Goal: Task Accomplishment & Management: Manage account settings

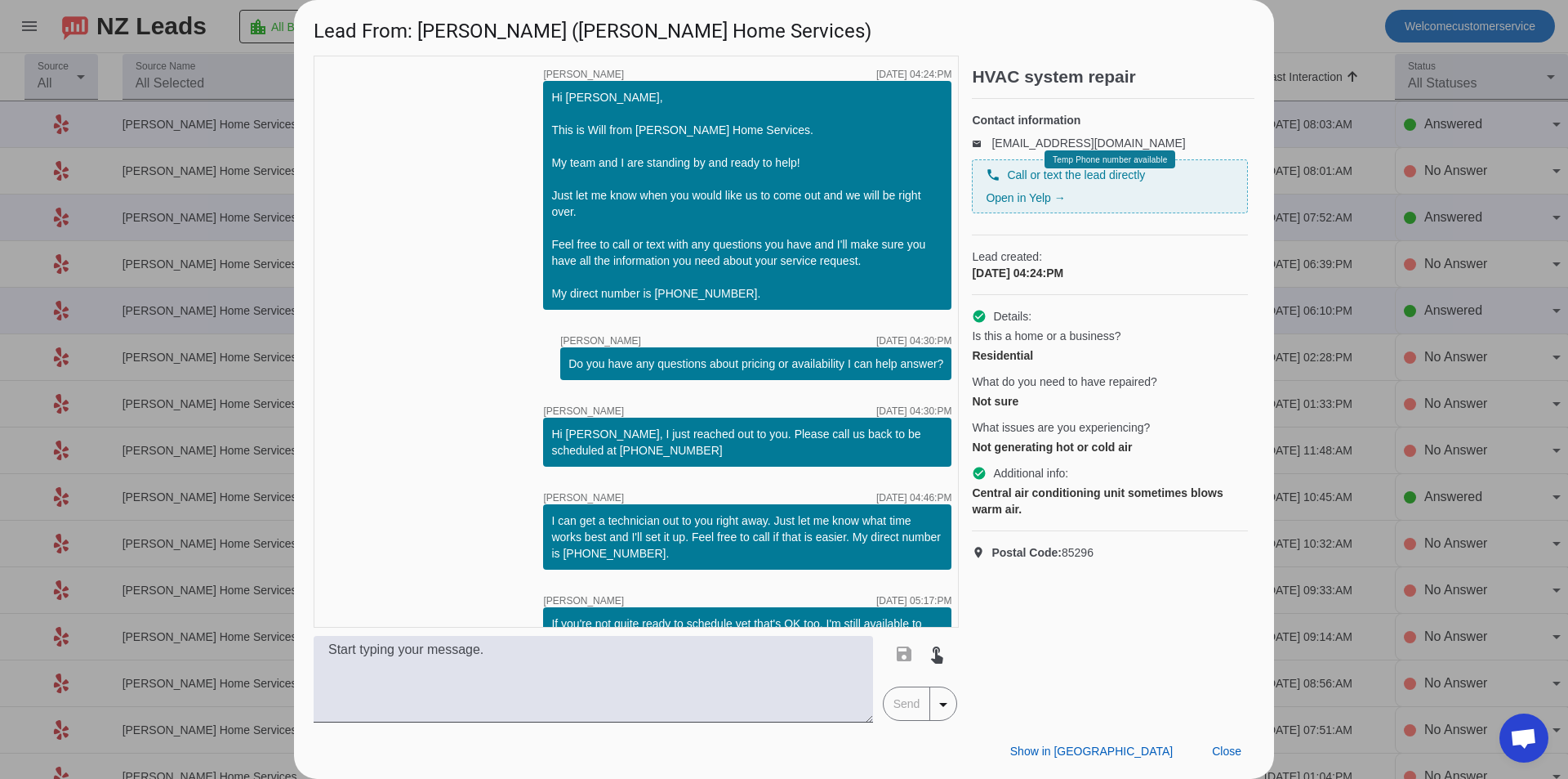
scroll to position [531, 0]
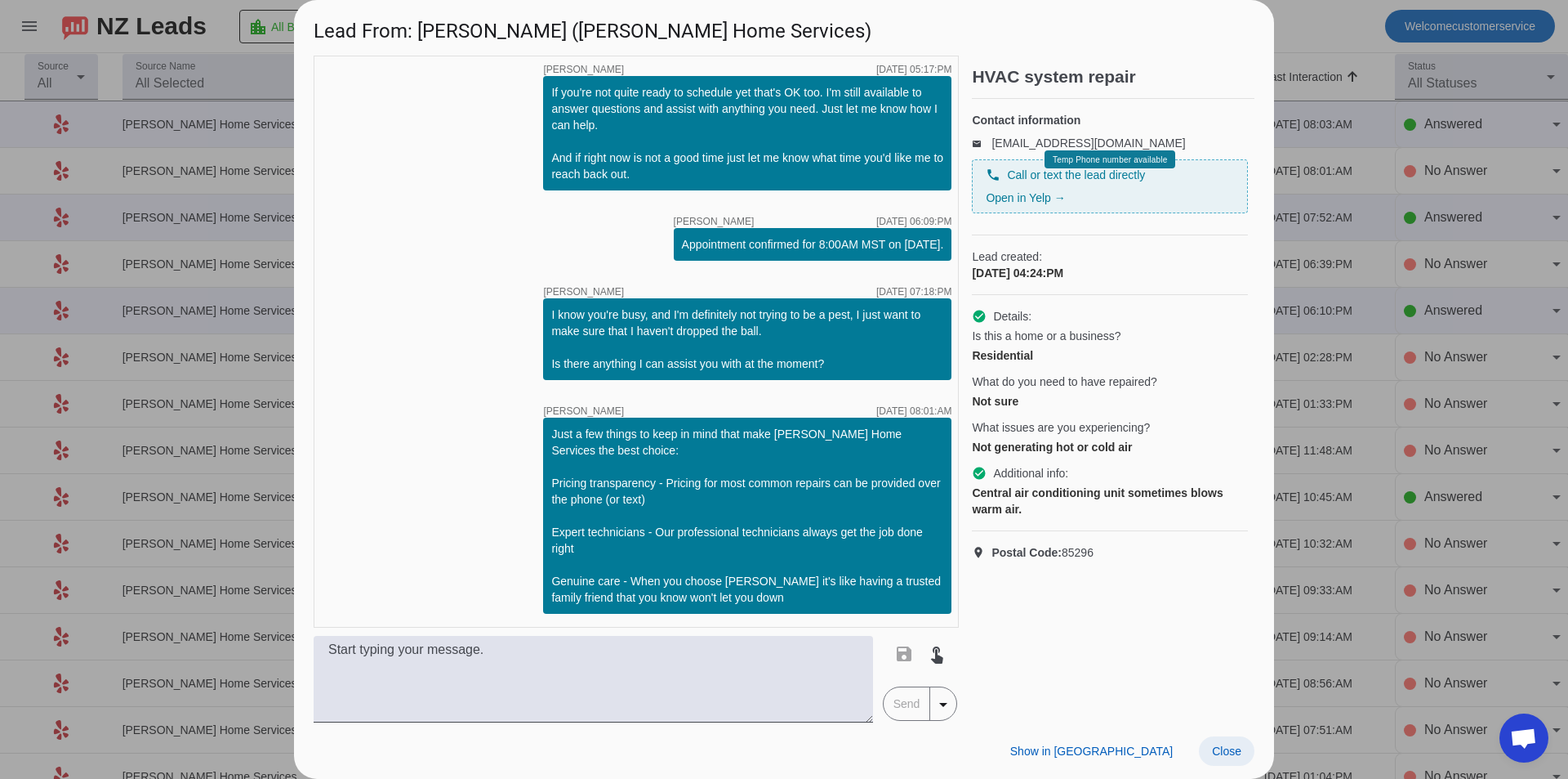
click at [1246, 756] on span at bounding box center [1227, 751] width 55 height 30
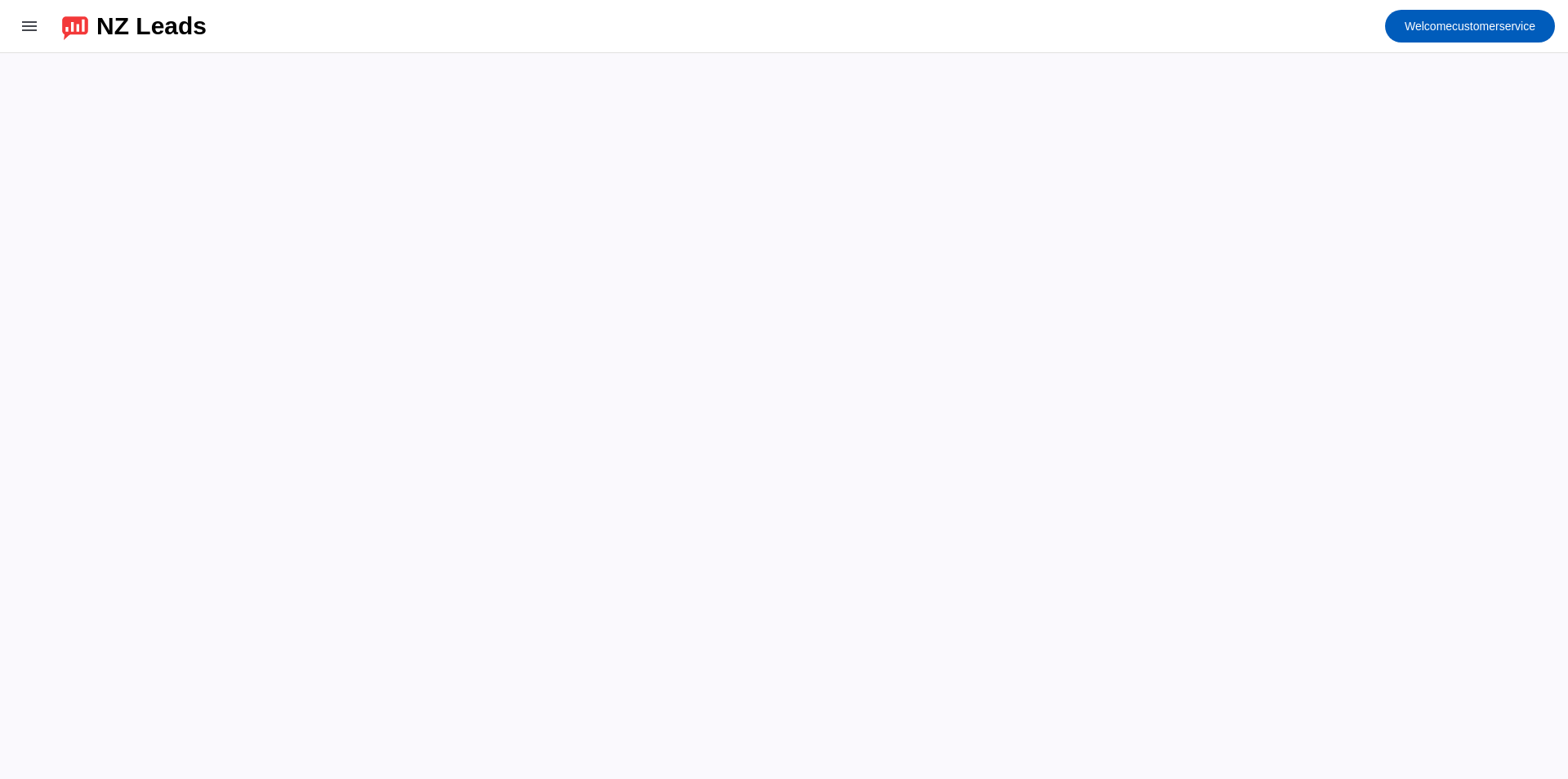
click at [992, 28] on mat-toolbar-row "menu NZ Leads Welcome customerservice" at bounding box center [784, 26] width 1568 height 53
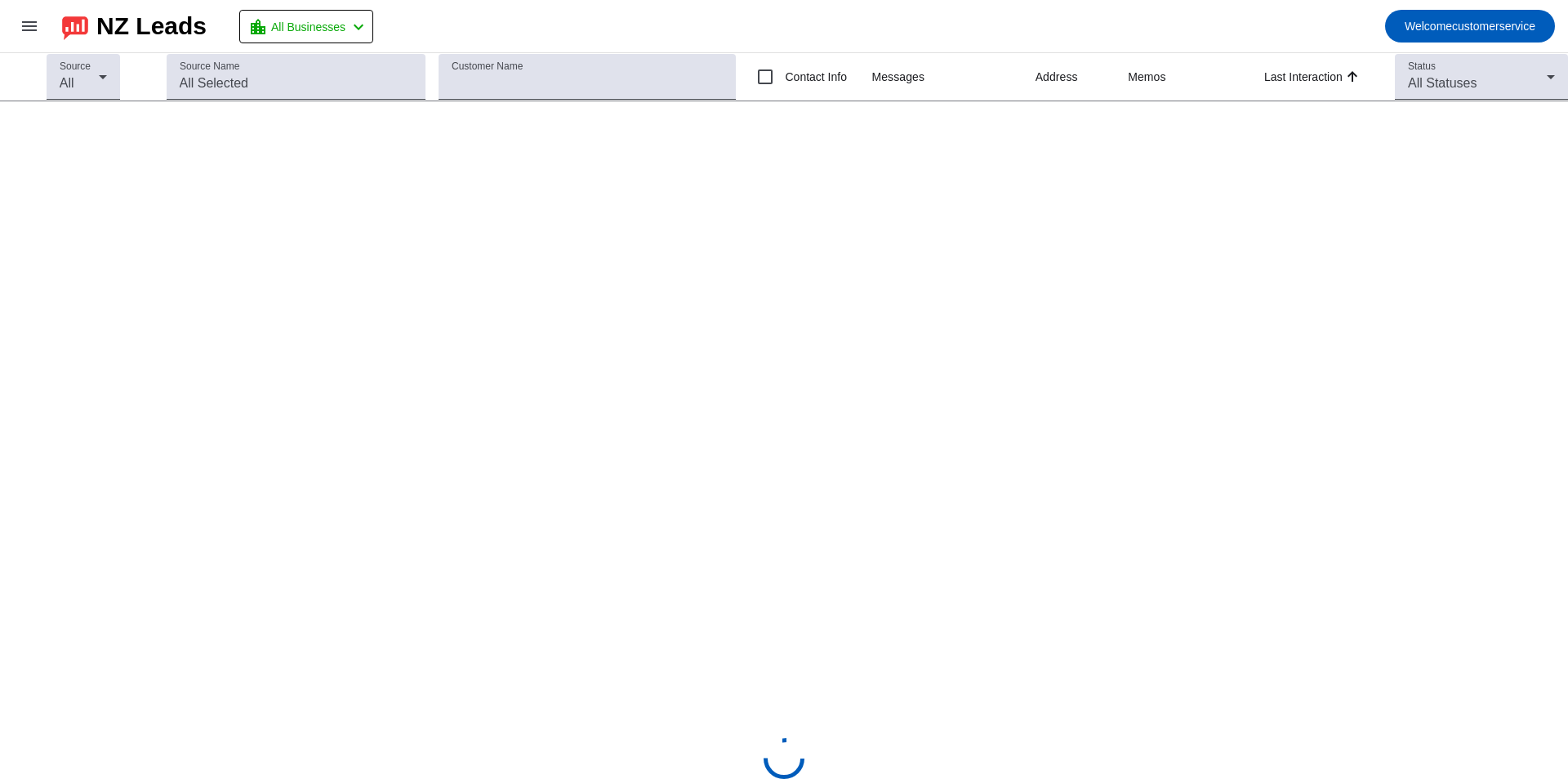
click at [796, 13] on mat-toolbar-row "menu NZ Leads location_city All Businesses chevron_left Welcome customerservice" at bounding box center [784, 26] width 1568 height 53
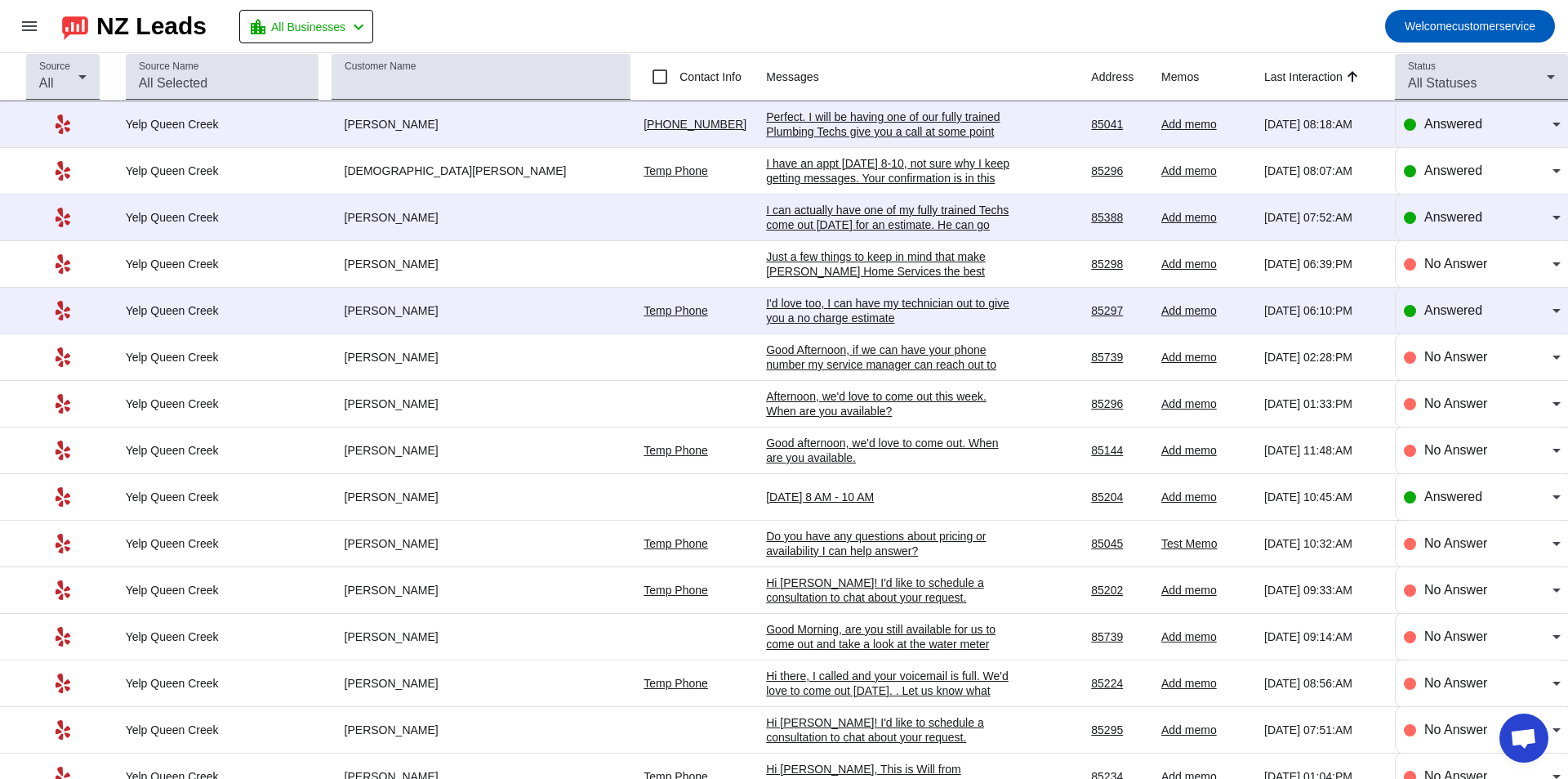
click at [860, 25] on mat-toolbar-row "menu NZ Leads location_city All Businesses chevron_left Welcome customerservice" at bounding box center [784, 26] width 1568 height 53
click at [780, 131] on div "Perfect. I will be having one of our fully trained Plumbing Techs give you a ca…" at bounding box center [889, 132] width 245 height 45
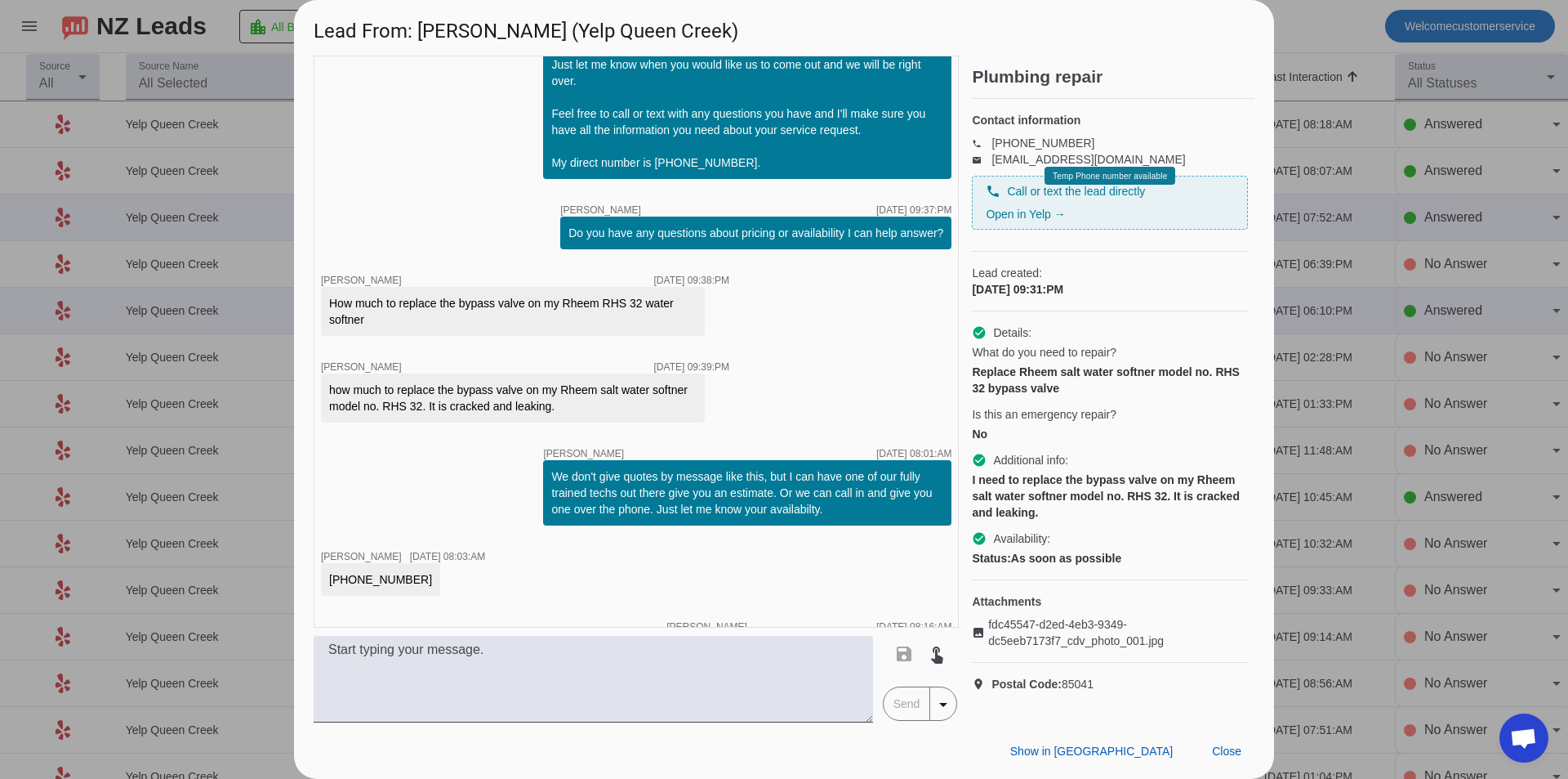
scroll to position [524, 0]
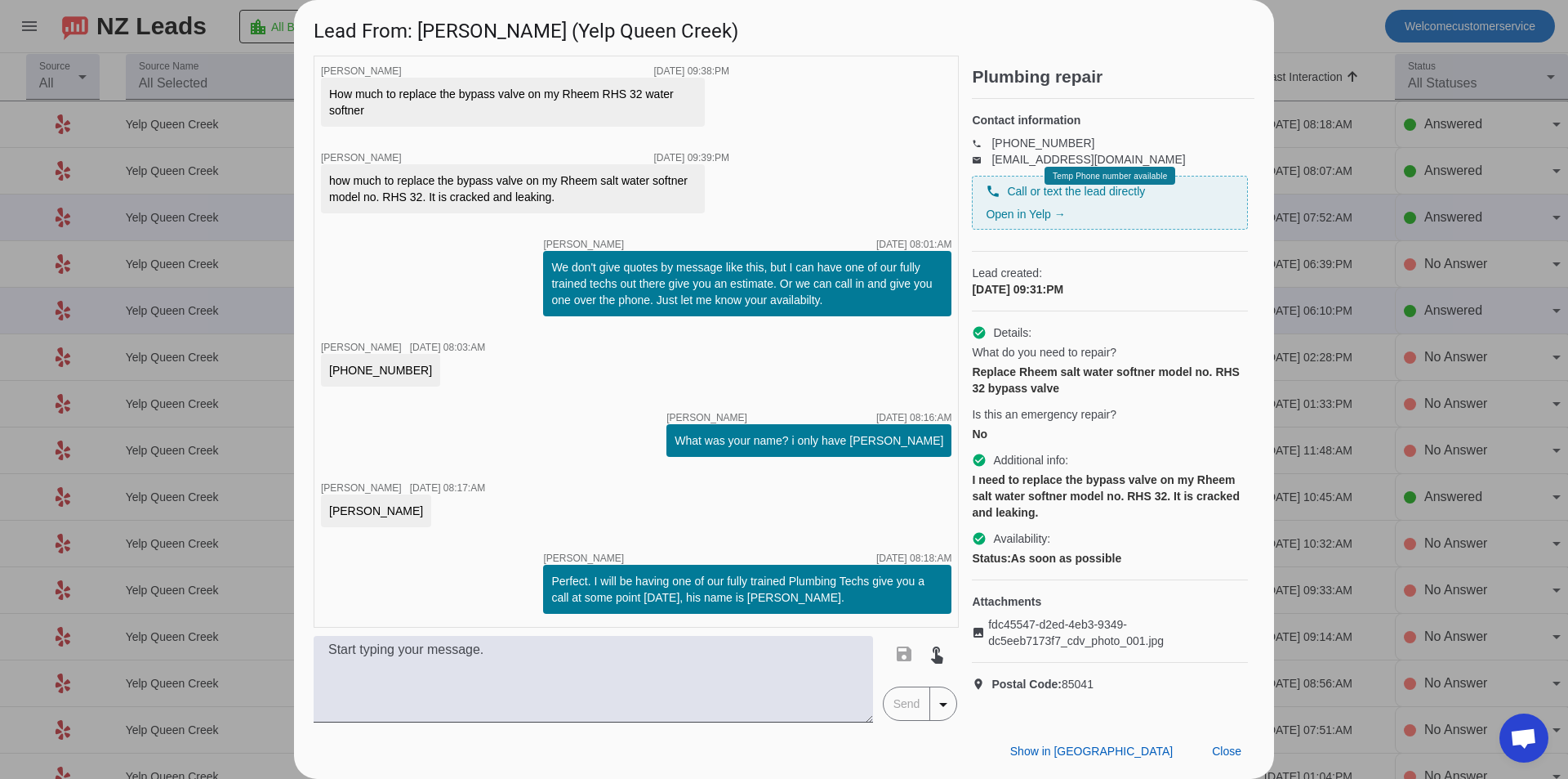
click at [601, 730] on div "Show in Yelp Close" at bounding box center [784, 750] width 981 height 56
click at [627, 501] on div "timer close Aa M. 9/15/2025, 09:31:PM timer close Will T. 9/15/2025, 09:31:PM H…" at bounding box center [637, 341] width 646 height 572
click at [1321, 9] on div at bounding box center [784, 390] width 1568 height 779
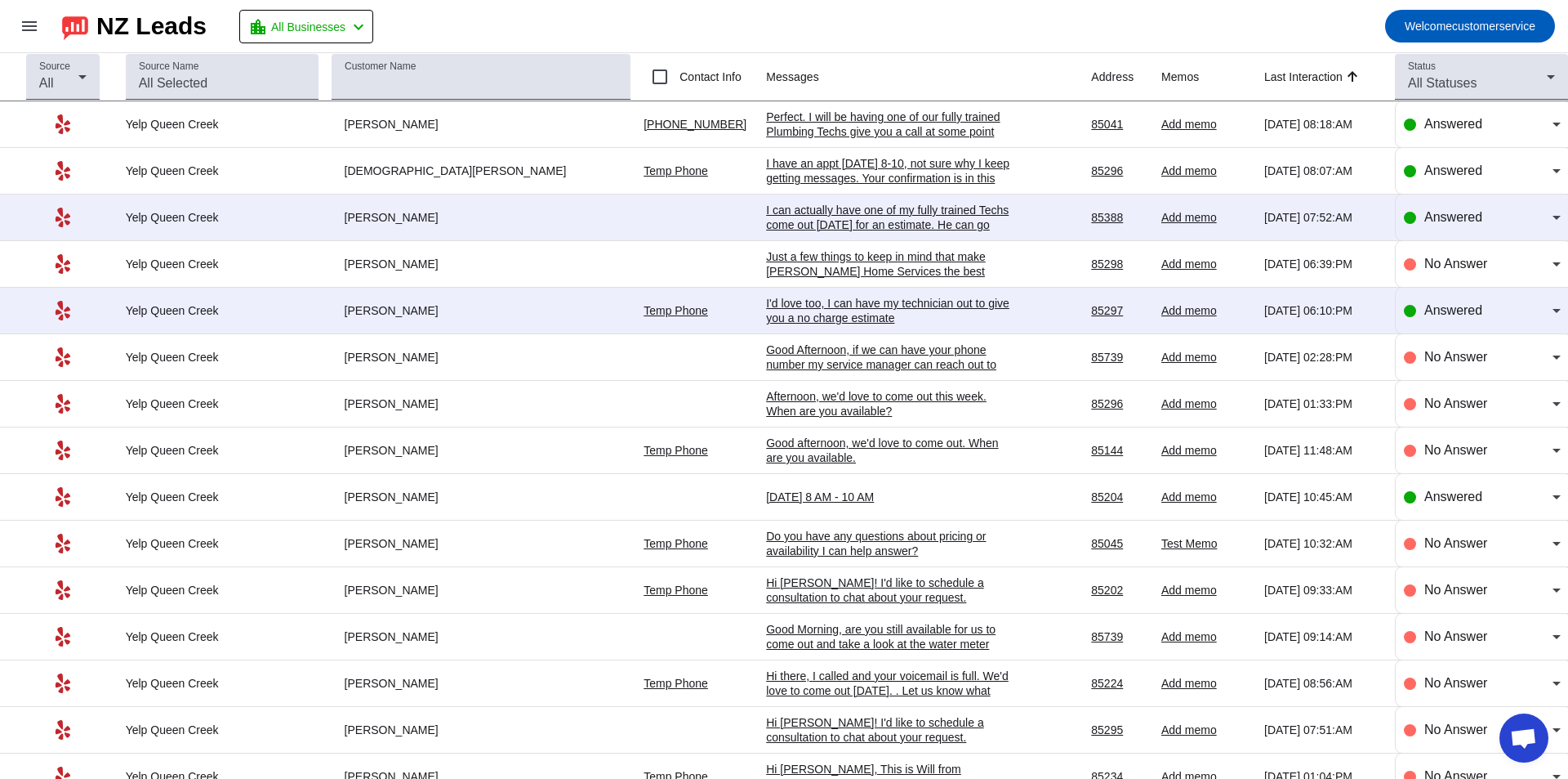
click at [679, 40] on mat-toolbar-row "menu NZ Leads location_city All Businesses chevron_left Welcome customerservice" at bounding box center [784, 26] width 1568 height 53
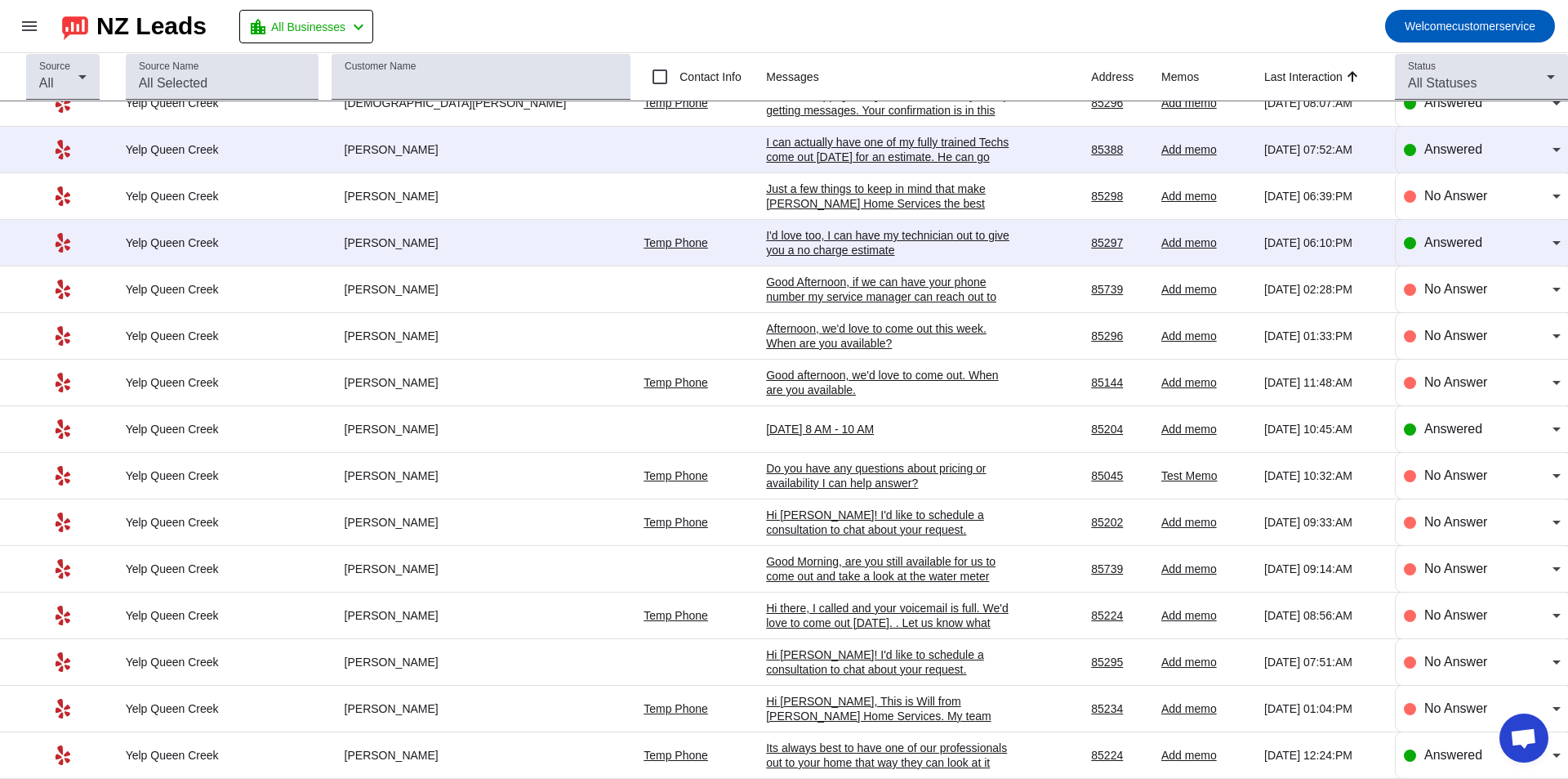
scroll to position [0, 0]
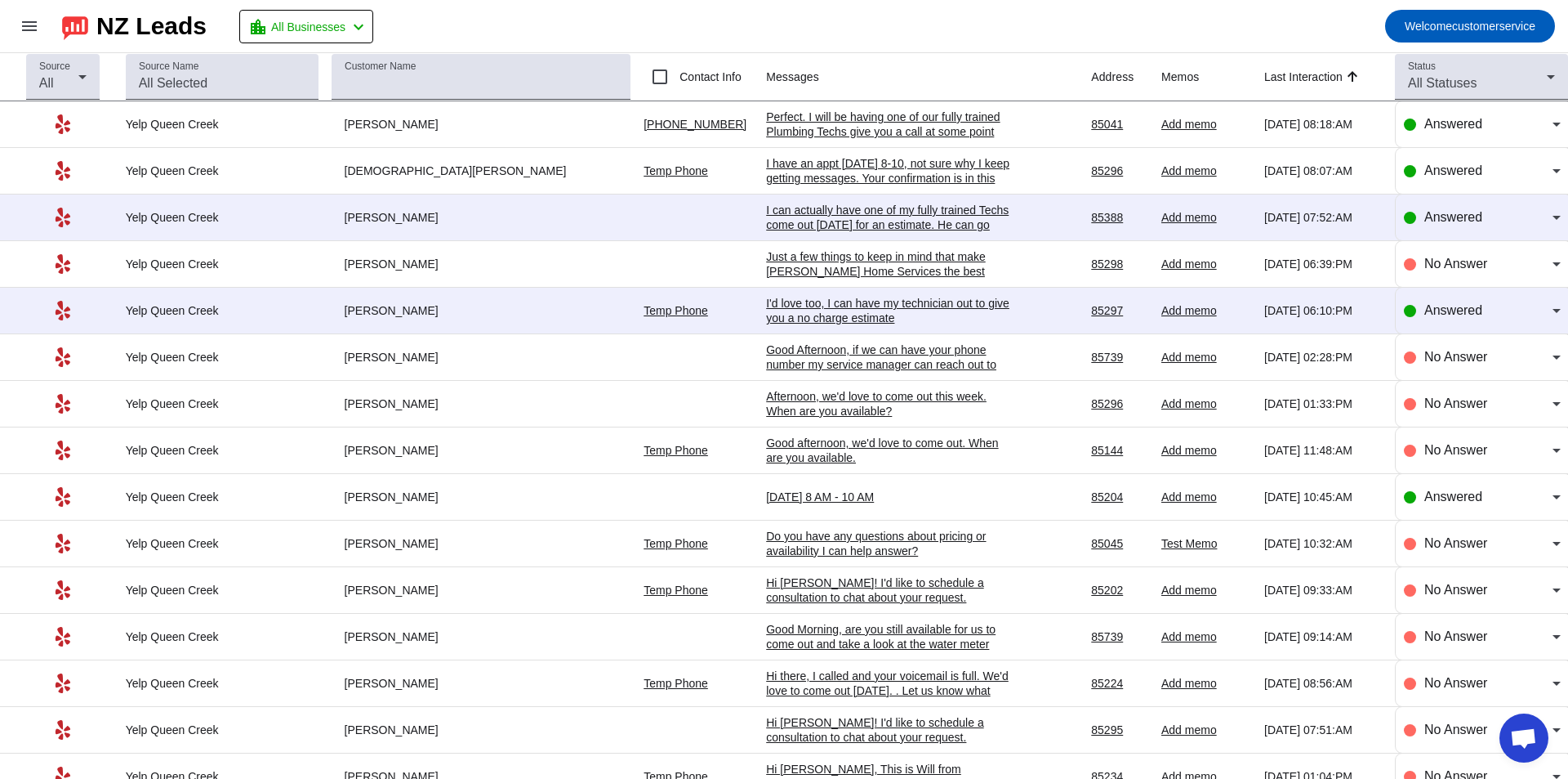
click at [584, 21] on mat-toolbar-row "menu NZ Leads location_city All Businesses chevron_left Welcome customerservice" at bounding box center [784, 26] width 1568 height 53
click at [575, 24] on mat-toolbar-row "menu NZ Leads location_city All Businesses chevron_left Welcome customerservice" at bounding box center [784, 26] width 1568 height 53
click at [422, 133] on td "[PERSON_NAME]" at bounding box center [488, 124] width 313 height 47
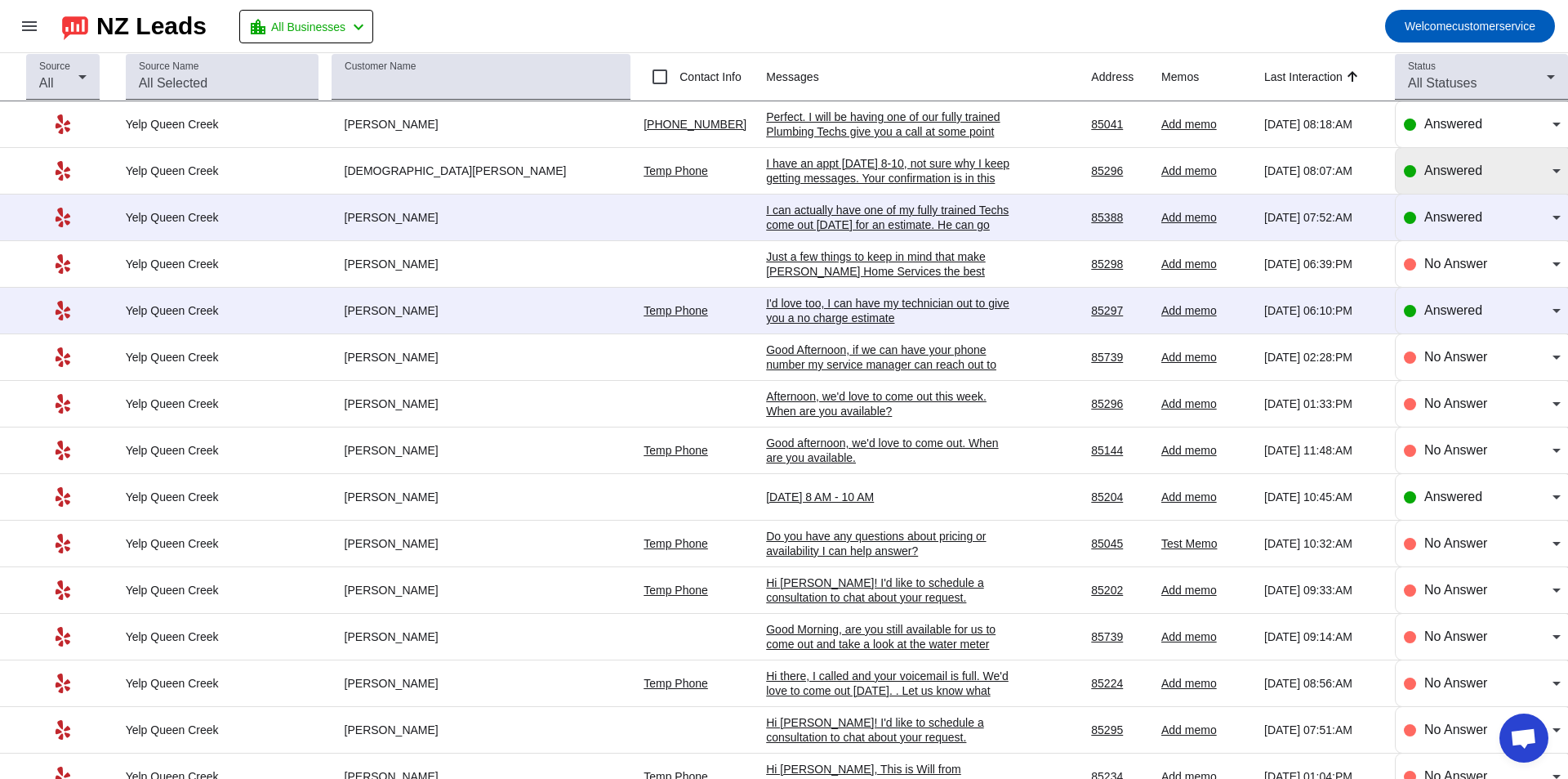
click at [1506, 184] on div "Answered" at bounding box center [1483, 170] width 157 height 46
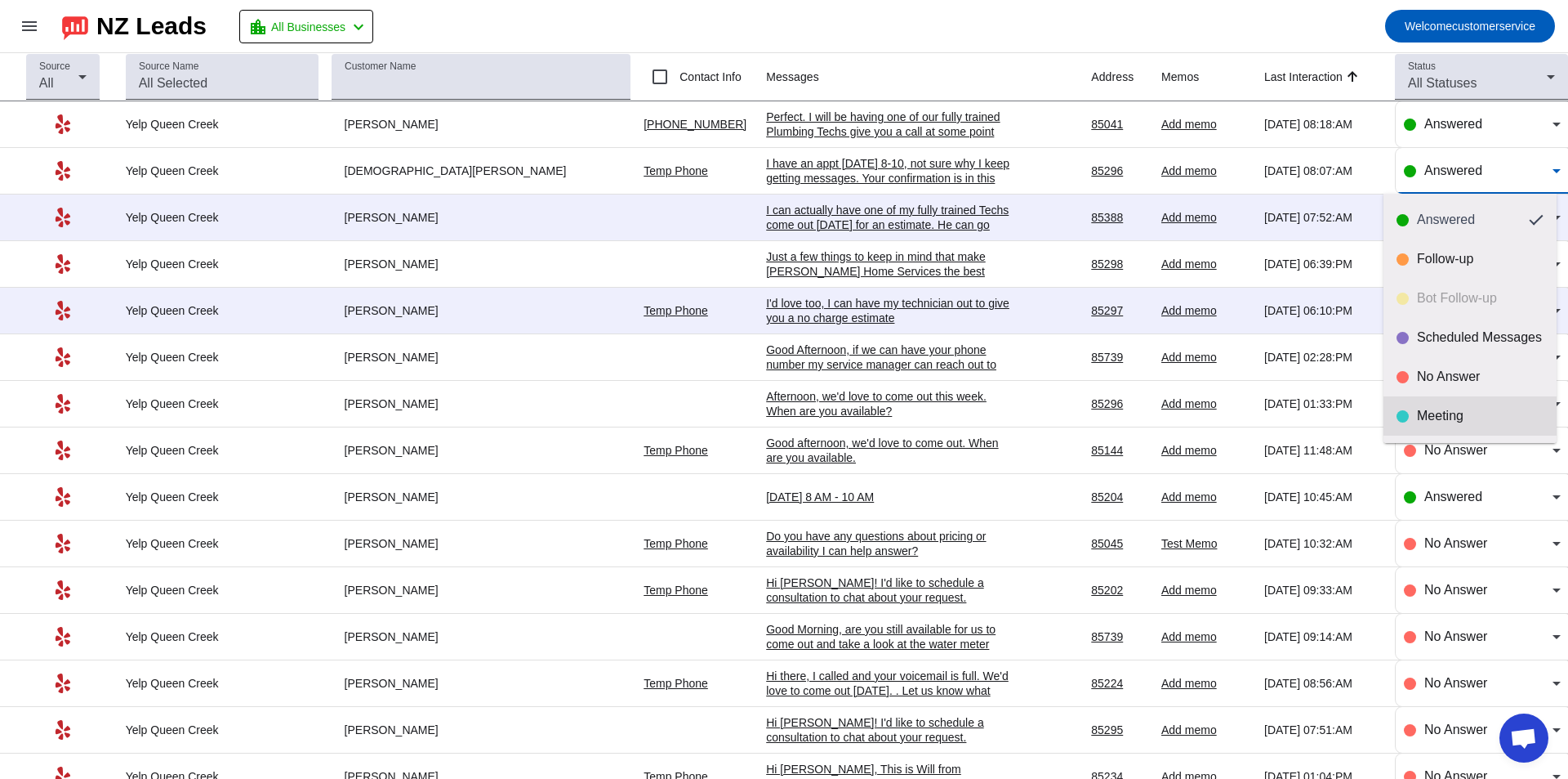
click at [1475, 420] on div "Meeting" at bounding box center [1481, 416] width 127 height 16
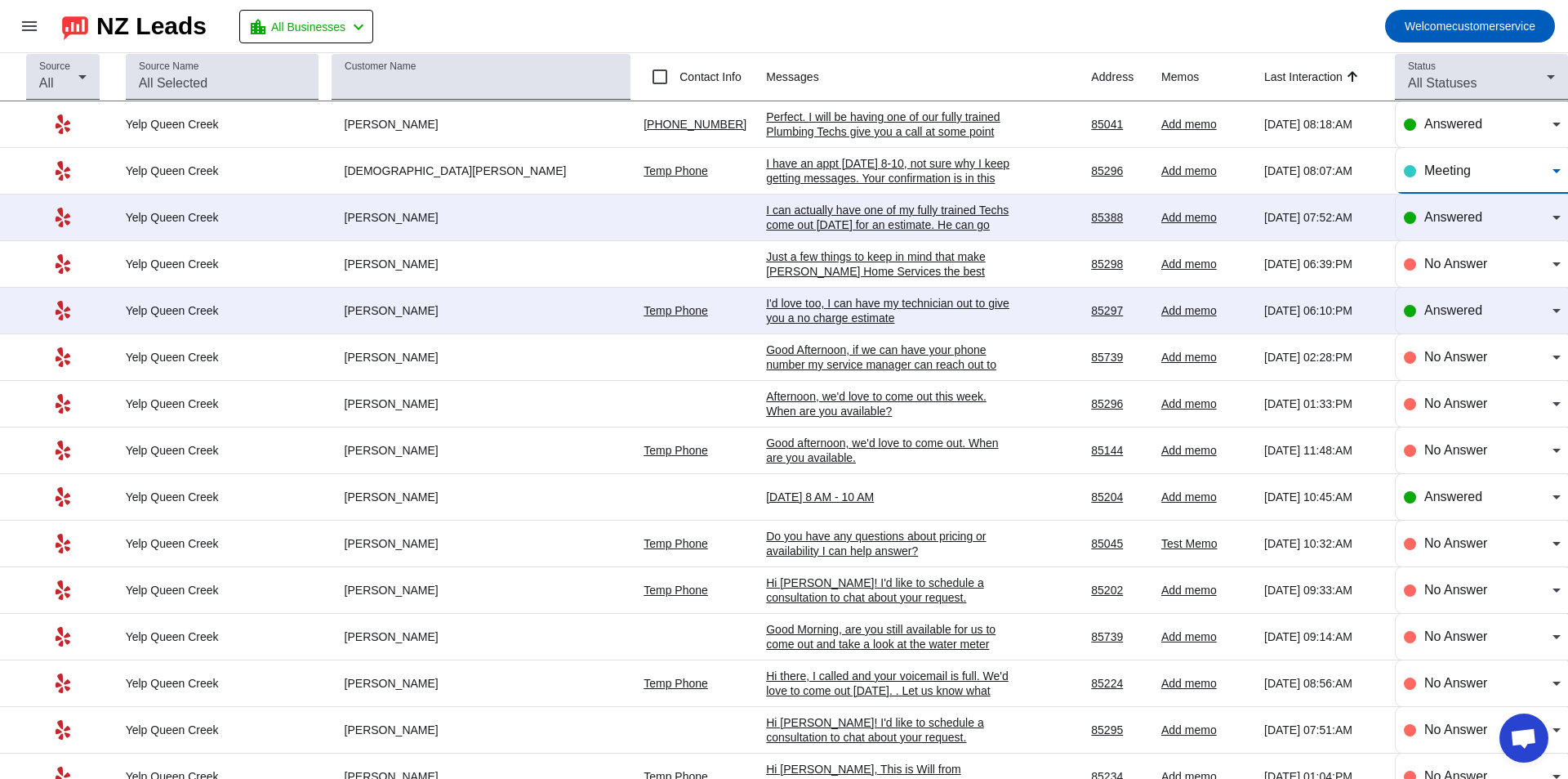
click at [1501, 177] on div "Meeting" at bounding box center [1488, 170] width 128 height 20
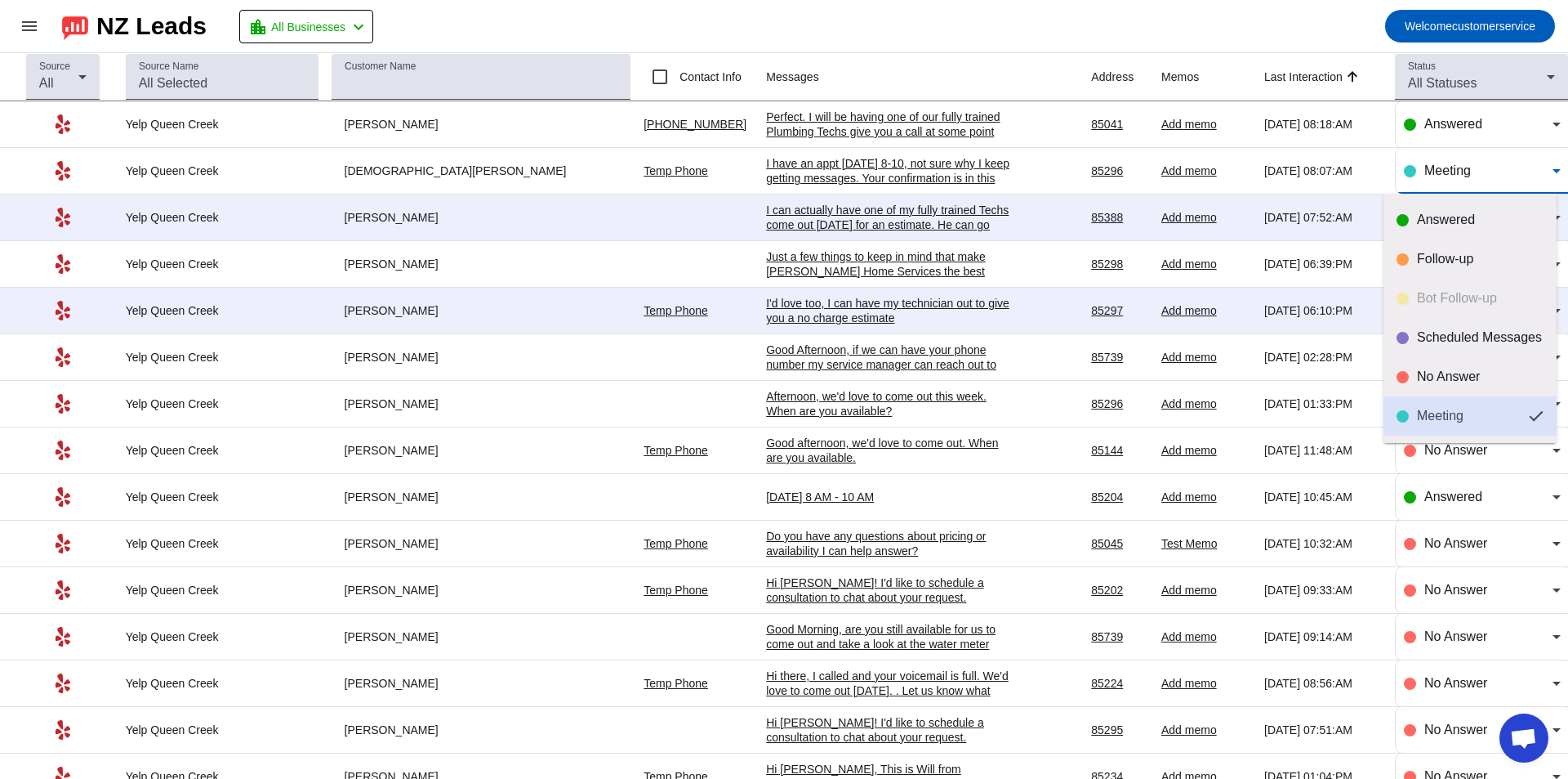
scroll to position [32, 0]
